Goal: Transaction & Acquisition: Purchase product/service

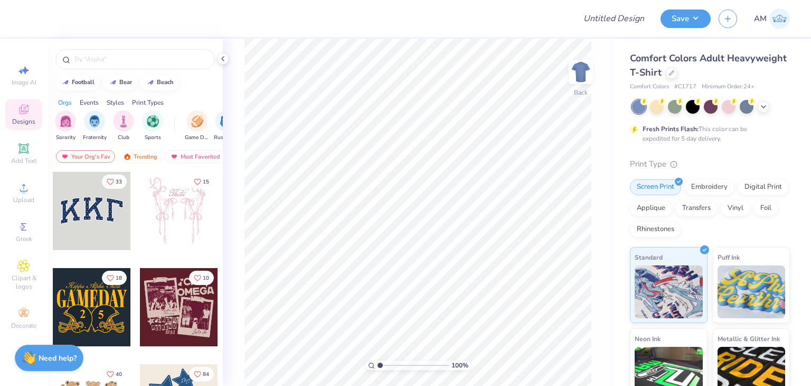
click at [229, 62] on div "100 % Back" at bounding box center [418, 212] width 390 height 347
click at [229, 59] on div "100 % Back" at bounding box center [418, 212] width 390 height 347
click at [228, 59] on div at bounding box center [223, 59] width 12 height 12
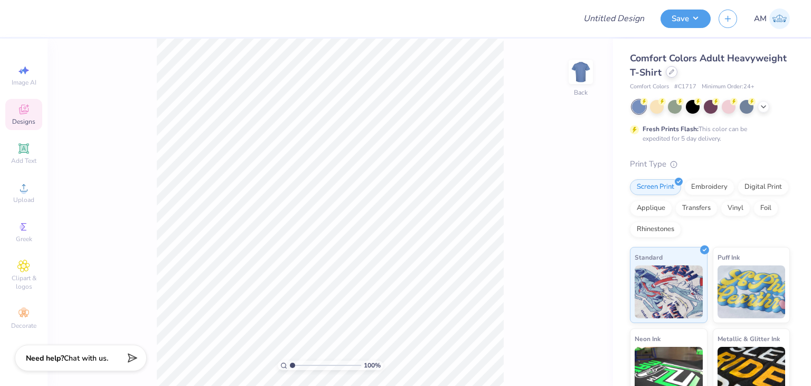
click at [678, 68] on div at bounding box center [672, 72] width 12 height 12
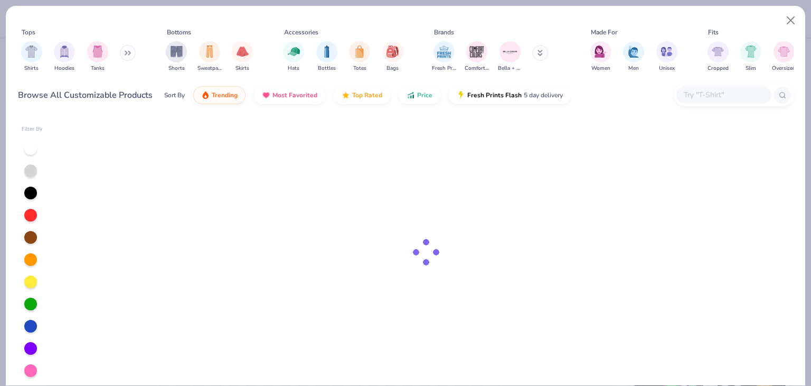
click at [733, 91] on input "text" at bounding box center [723, 95] width 81 height 12
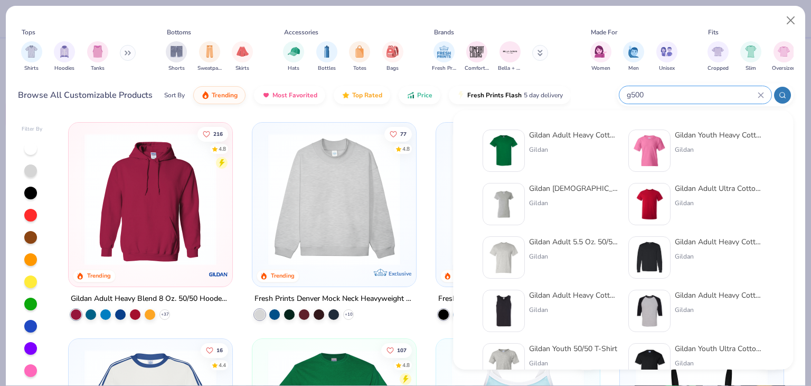
type input "g500"
click at [593, 139] on div "Gildan Adult Heavy Cotton T-Shirt" at bounding box center [573, 134] width 89 height 11
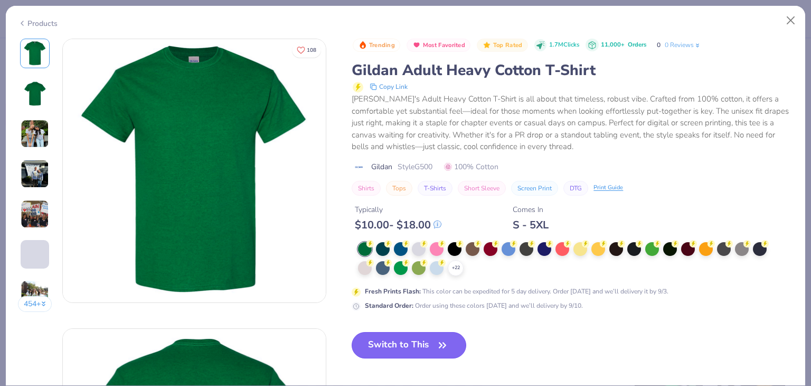
click at [451, 349] on button "Switch to This" at bounding box center [409, 345] width 115 height 26
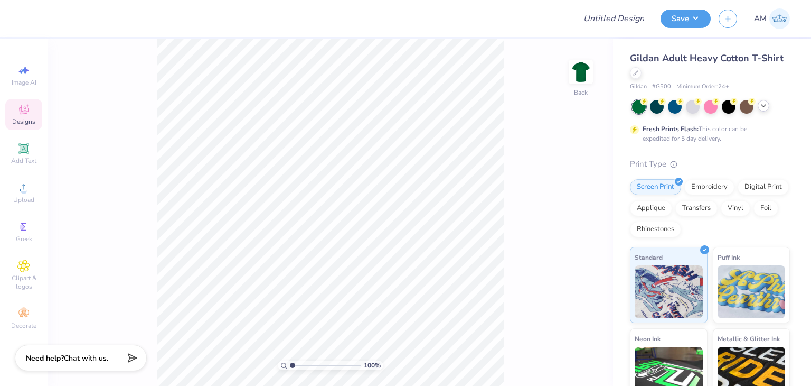
click at [763, 105] on polyline at bounding box center [764, 106] width 4 height 2
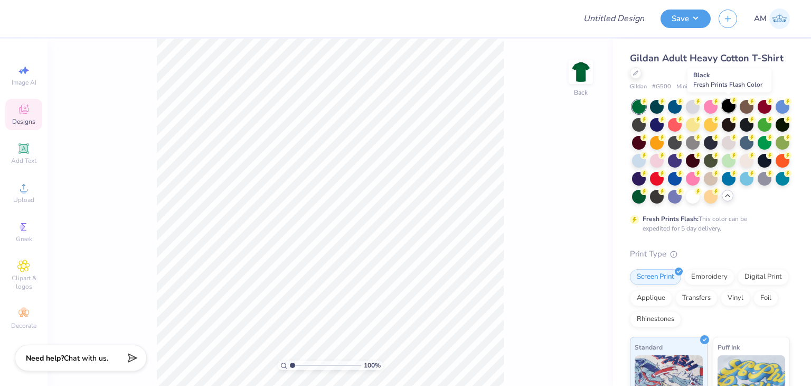
click at [729, 105] on div at bounding box center [729, 106] width 14 height 14
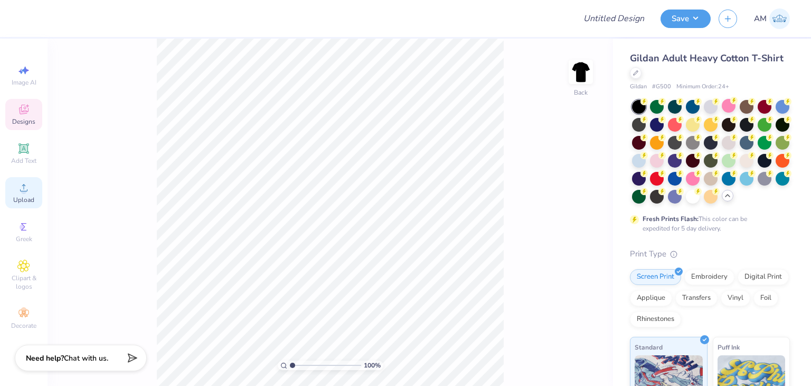
click at [30, 185] on icon at bounding box center [23, 187] width 13 height 13
click at [32, 196] on span "Upload" at bounding box center [23, 199] width 21 height 8
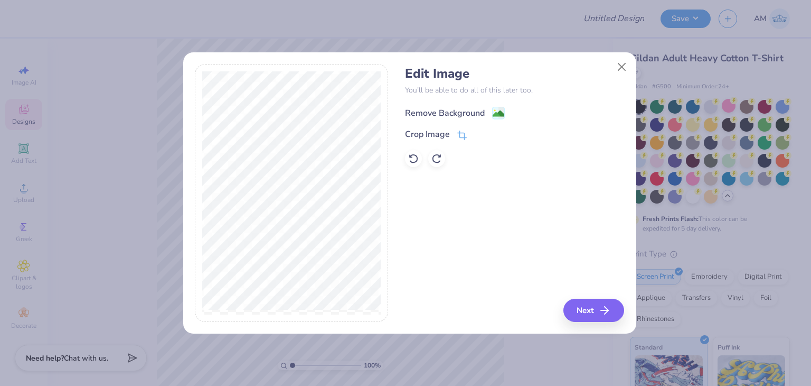
click at [477, 108] on div "Remove Background" at bounding box center [445, 113] width 80 height 13
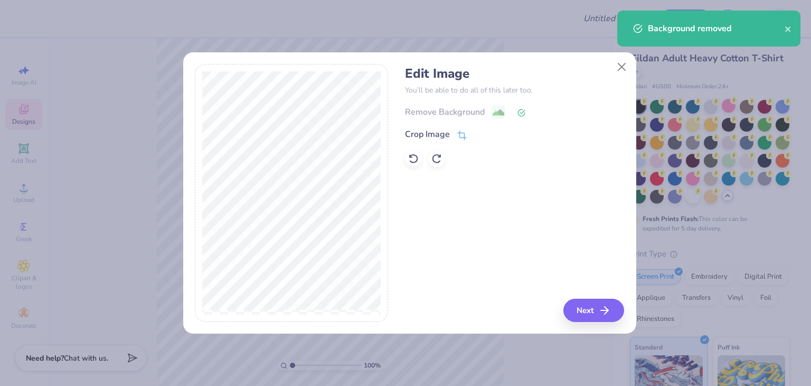
click at [594, 297] on div "Edit Image You’ll be able to do all of this later too. Remove Background Crop I…" at bounding box center [514, 193] width 219 height 258
click at [595, 304] on button "Next" at bounding box center [595, 309] width 61 height 23
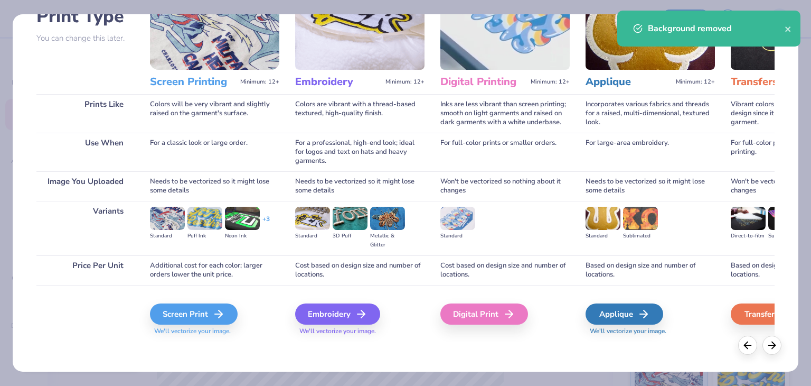
scroll to position [88, 0]
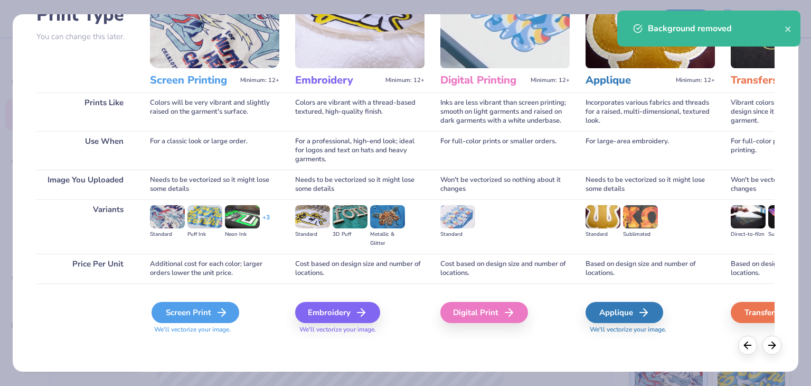
click at [224, 309] on icon at bounding box center [221, 312] width 13 height 13
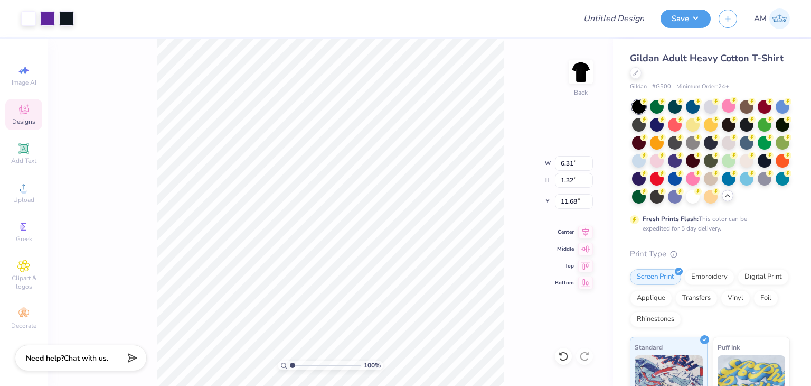
type input "6.31"
type input "1.32"
type input "3.00"
type input "5.91"
type input "1.24"
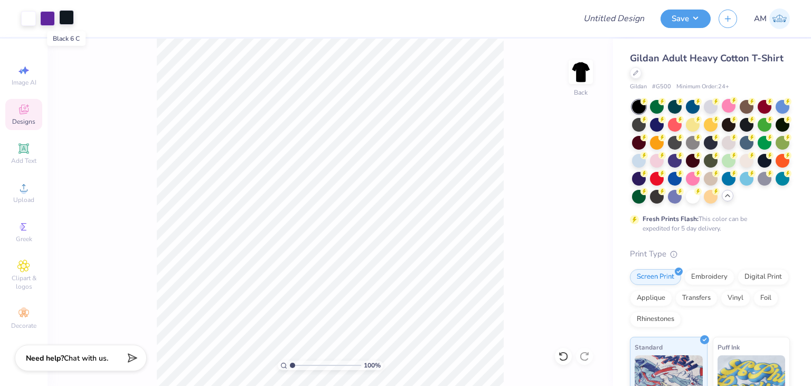
click at [68, 17] on div at bounding box center [66, 17] width 15 height 15
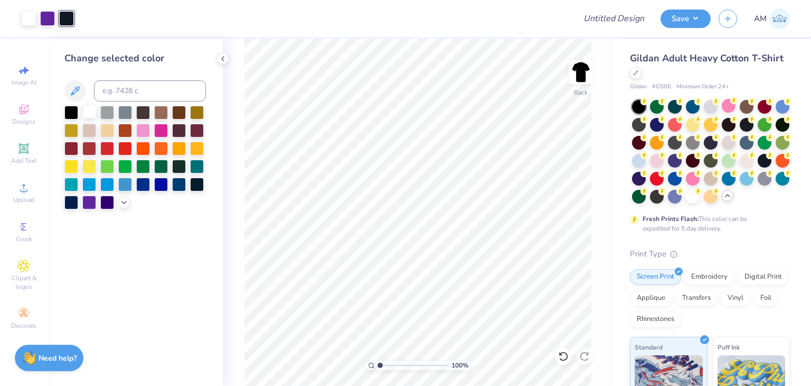
click at [87, 112] on div at bounding box center [89, 112] width 14 height 14
click at [228, 56] on div at bounding box center [223, 59] width 12 height 12
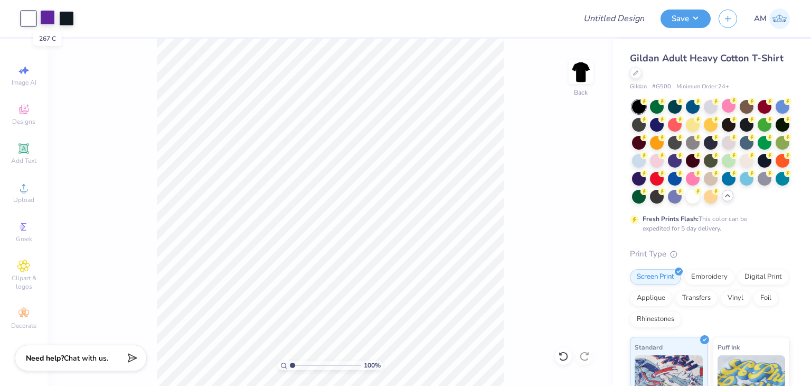
click at [49, 21] on div at bounding box center [47, 17] width 15 height 15
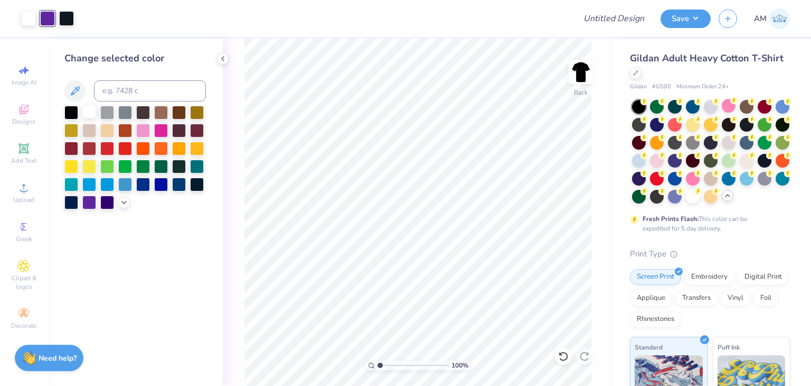
click at [85, 111] on div at bounding box center [89, 112] width 14 height 14
click at [47, 24] on div at bounding box center [47, 17] width 15 height 15
click at [89, 199] on div at bounding box center [89, 201] width 14 height 14
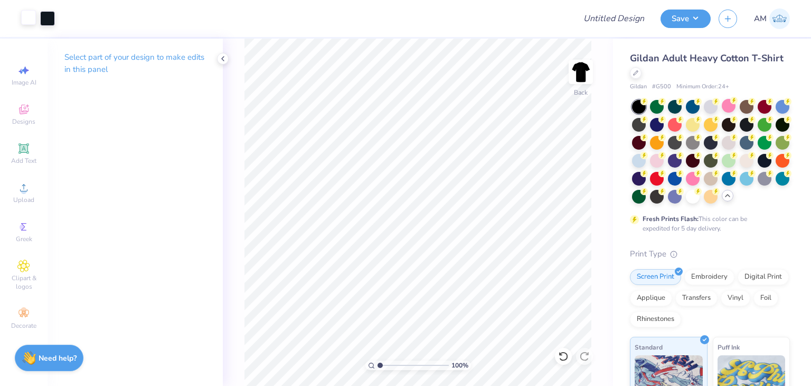
click at [30, 21] on div at bounding box center [28, 17] width 15 height 15
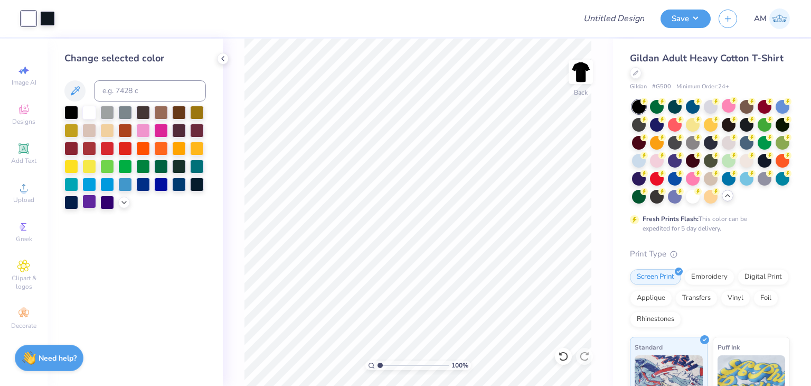
click at [92, 197] on div at bounding box center [89, 201] width 14 height 14
click at [225, 53] on div at bounding box center [223, 59] width 12 height 12
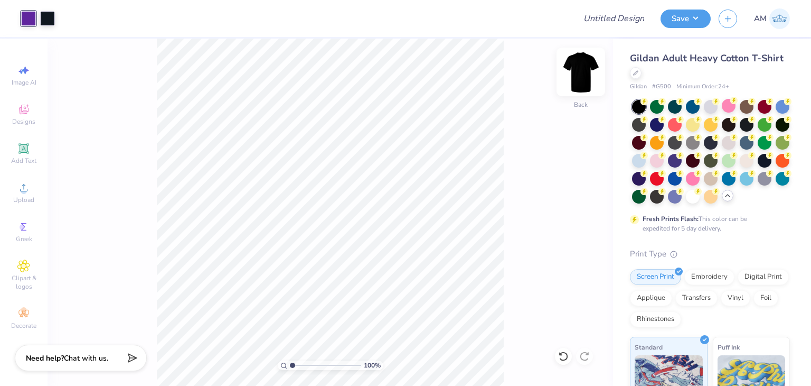
click at [578, 73] on img at bounding box center [581, 72] width 42 height 42
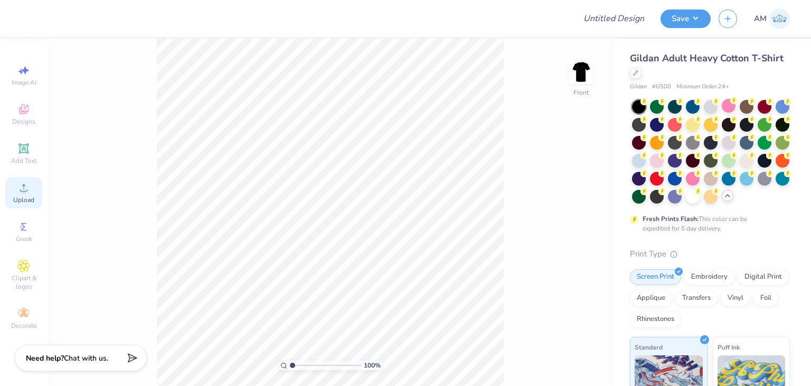
click at [31, 194] on div "Upload" at bounding box center [23, 192] width 37 height 31
click at [28, 198] on span "Upload" at bounding box center [23, 199] width 21 height 8
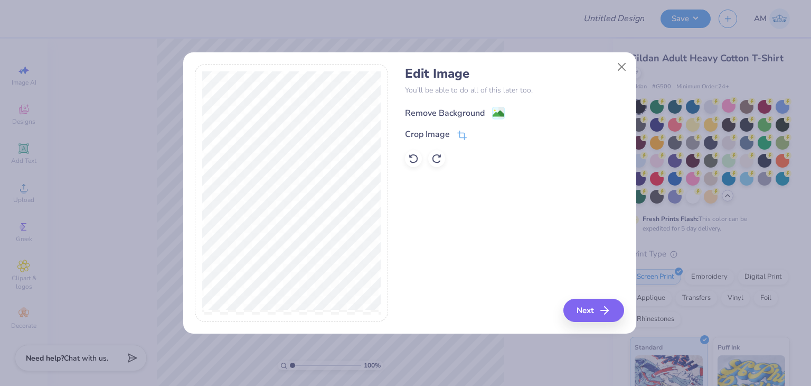
click at [457, 108] on div "Remove Background" at bounding box center [445, 113] width 80 height 13
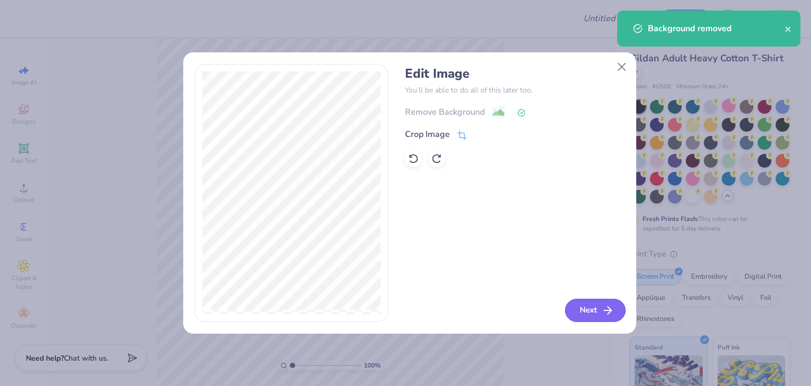
click at [581, 311] on button "Next" at bounding box center [595, 309] width 61 height 23
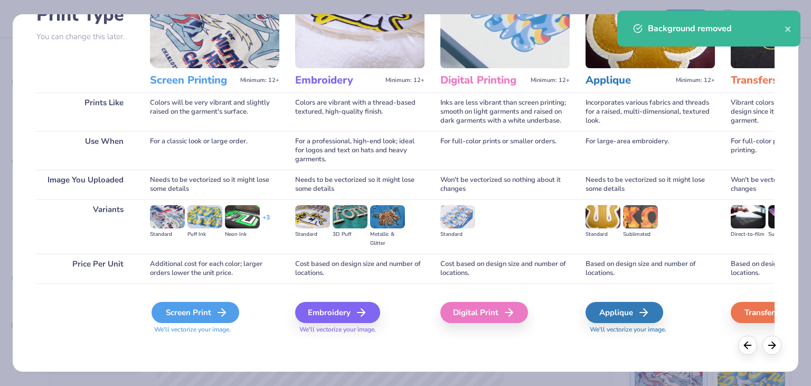
click at [220, 307] on icon at bounding box center [221, 312] width 13 height 13
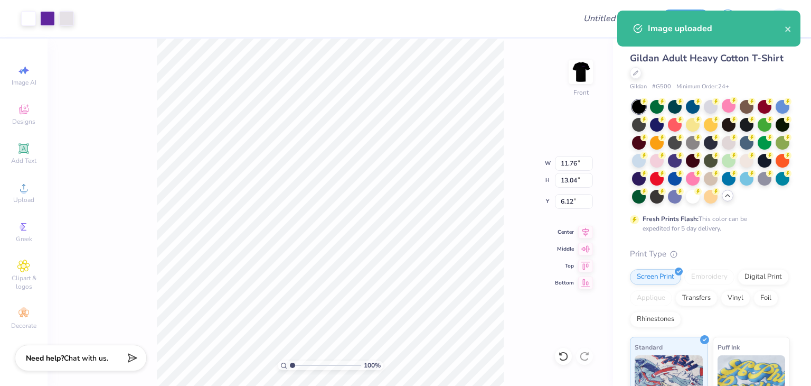
type input "11.76"
type input "13.04"
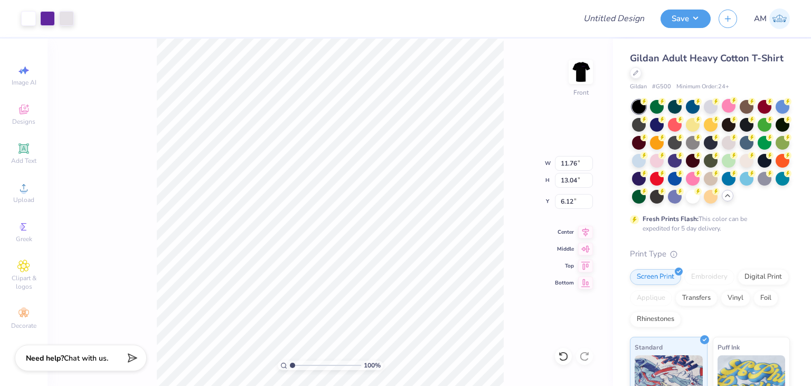
type input "11.29"
type input "12.53"
type input "3.00"
click at [579, 77] on img at bounding box center [581, 72] width 42 height 42
click at [579, 77] on img at bounding box center [580, 71] width 21 height 21
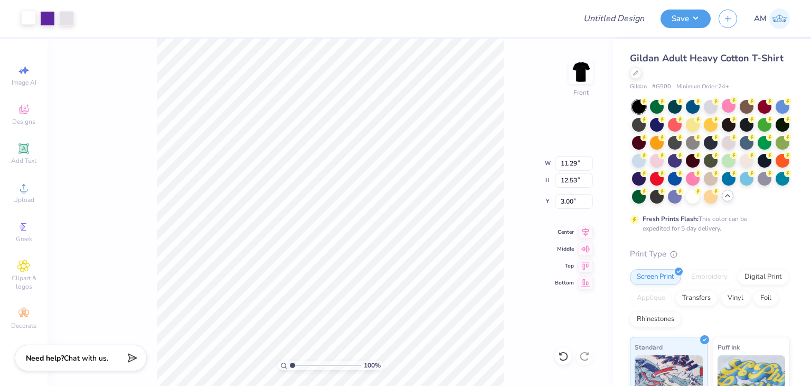
click at [26, 24] on div at bounding box center [28, 17] width 15 height 15
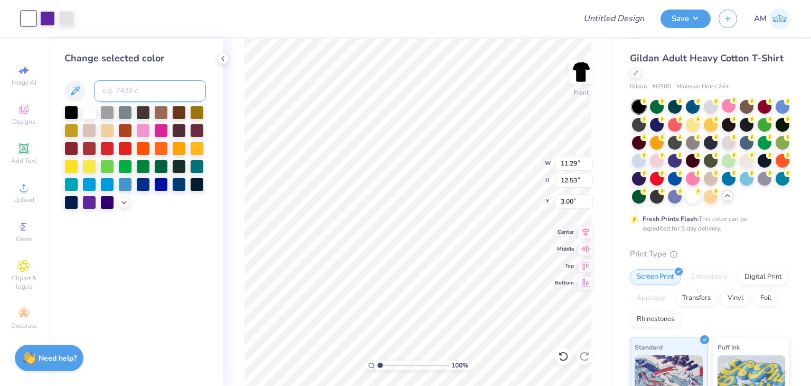
click at [133, 90] on input at bounding box center [150, 90] width 112 height 21
type input "267"
click at [52, 18] on div at bounding box center [47, 17] width 15 height 15
click at [116, 96] on input at bounding box center [150, 90] width 112 height 21
type input "267"
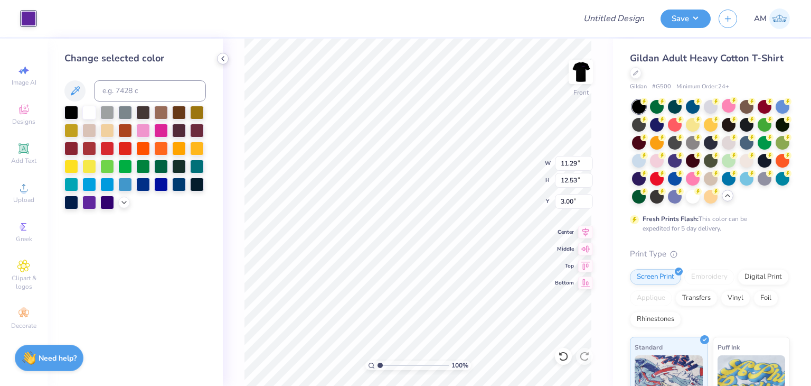
click at [220, 59] on icon at bounding box center [223, 58] width 8 height 8
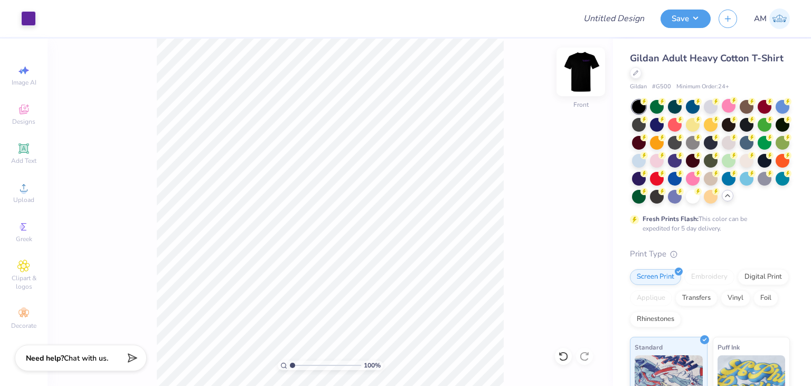
click at [591, 83] on img at bounding box center [581, 72] width 42 height 42
click at [583, 81] on img at bounding box center [581, 72] width 42 height 42
click at [560, 348] on div at bounding box center [563, 356] width 17 height 17
click at [563, 351] on icon at bounding box center [563, 356] width 11 height 11
click at [577, 80] on img at bounding box center [581, 72] width 42 height 42
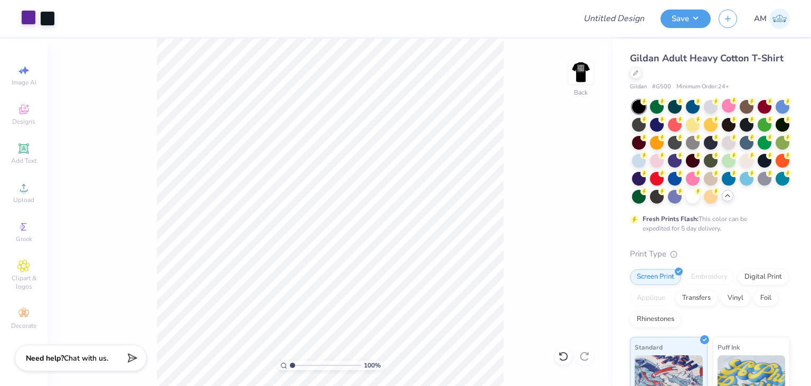
click at [30, 20] on div at bounding box center [28, 17] width 15 height 15
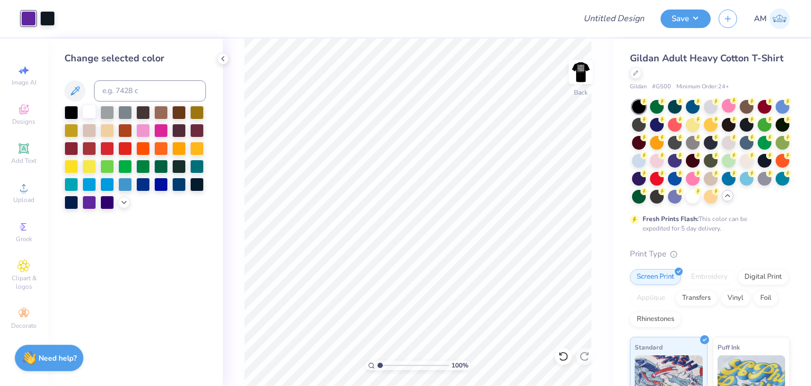
click at [92, 110] on div at bounding box center [89, 112] width 14 height 14
click at [223, 58] on icon at bounding box center [223, 58] width 8 height 8
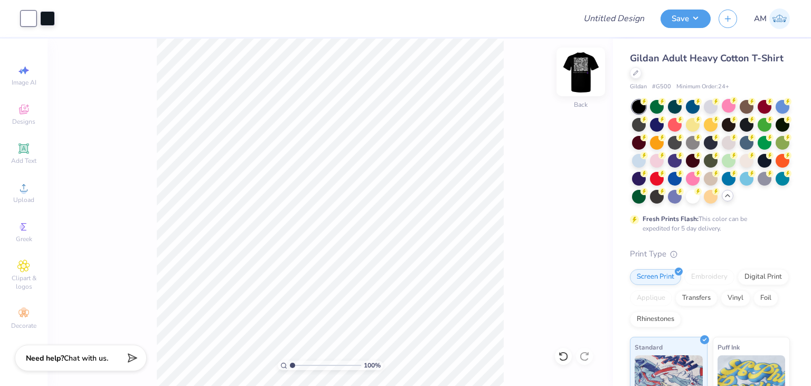
click at [583, 85] on img at bounding box center [581, 72] width 42 height 42
click at [583, 82] on img at bounding box center [580, 71] width 21 height 21
click at [578, 64] on img at bounding box center [581, 72] width 42 height 42
click at [581, 67] on img at bounding box center [581, 72] width 42 height 42
click at [583, 74] on img at bounding box center [581, 72] width 42 height 42
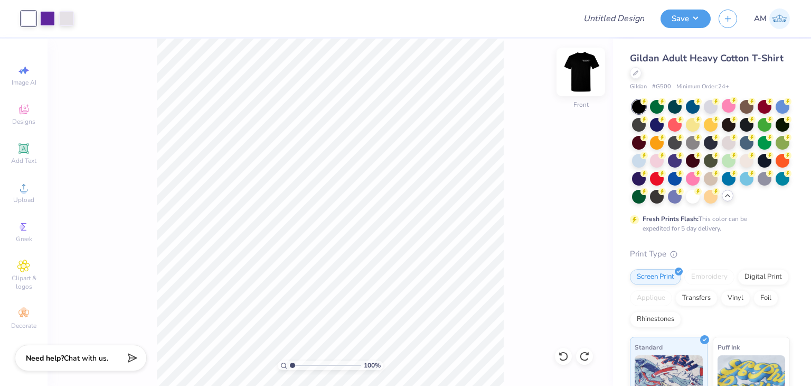
click at [582, 82] on img at bounding box center [581, 72] width 42 height 42
